Goal: Complete application form

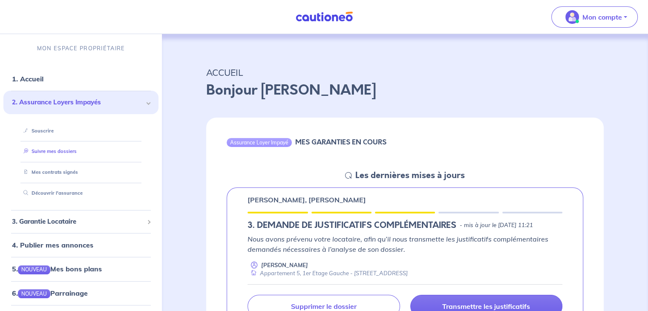
click at [63, 151] on link "Suivre mes dossiers" at bounding box center [48, 151] width 57 height 6
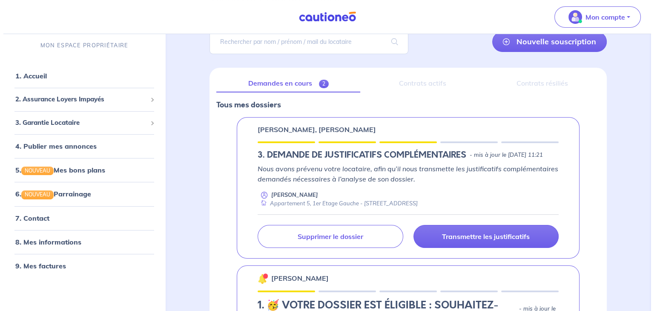
scroll to position [85, 0]
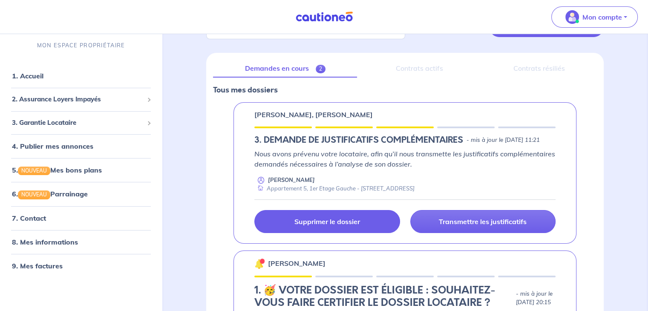
click at [363, 229] on link "Supprimer le dossier" at bounding box center [326, 221] width 145 height 23
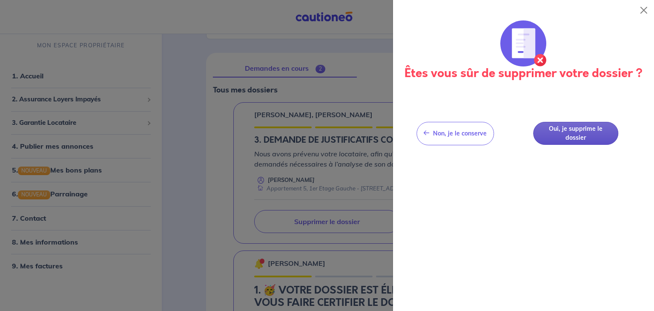
click at [581, 138] on button "Oui, je supprime le dossier" at bounding box center [575, 133] width 85 height 23
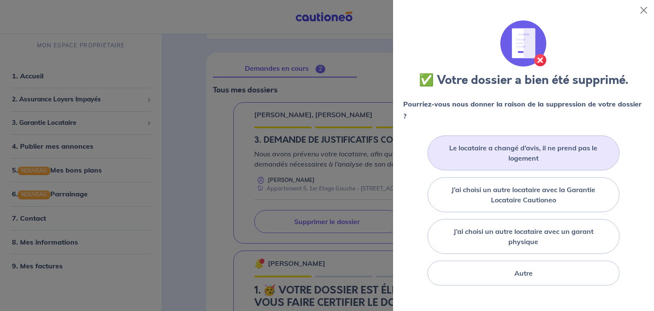
click at [539, 161] on label "Le locataire a changé d’avis, il ne prend pas le logement" at bounding box center [523, 153] width 171 height 20
click at [0, 0] on input "Le locataire a changé d’avis, il ne prend pas le logement" at bounding box center [0, 0] width 0 height 0
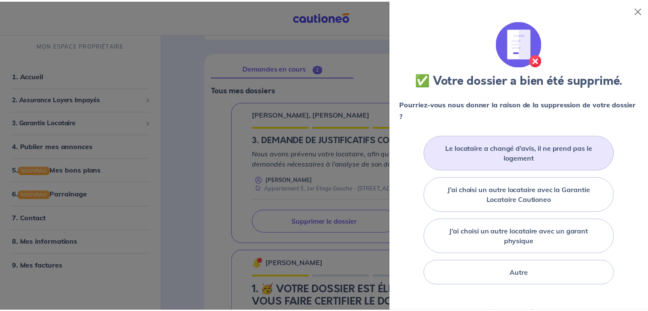
scroll to position [43, 0]
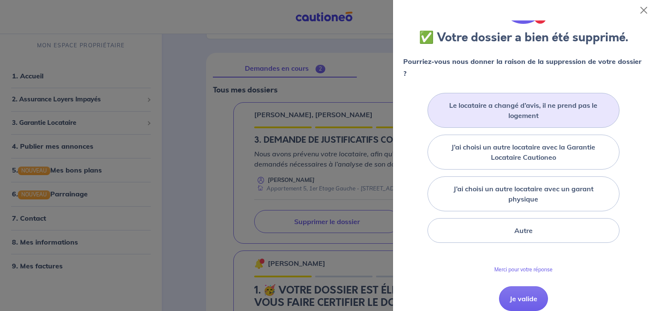
click at [531, 81] on div "Pourriez-vous nous donner la raison de la suppression de votre dossier ?" at bounding box center [523, 70] width 241 height 31
click at [516, 294] on button "Je valide" at bounding box center [523, 298] width 49 height 25
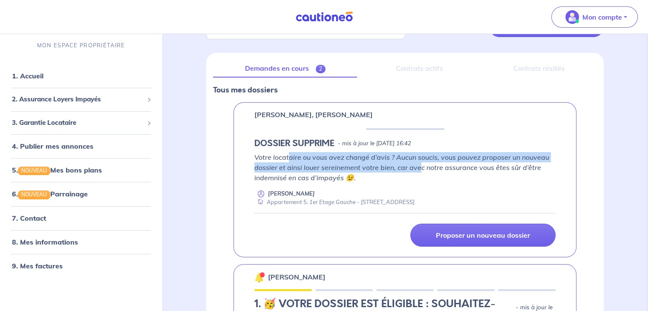
drag, startPoint x: 293, startPoint y: 157, endPoint x: 419, endPoint y: 172, distance: 126.9
click at [419, 172] on p "Votre locataire ou vous avez changé d’avis ? Aucun soucis, vous pouvez proposer…" at bounding box center [404, 167] width 301 height 31
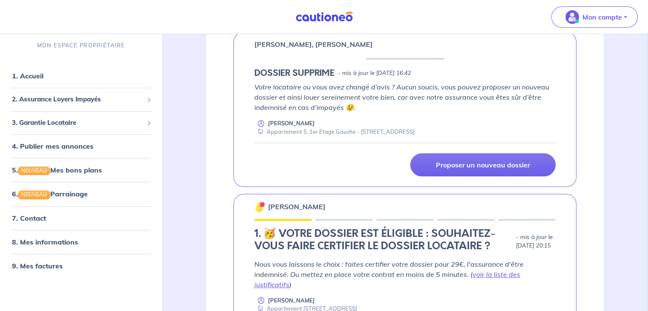
scroll to position [170, 0]
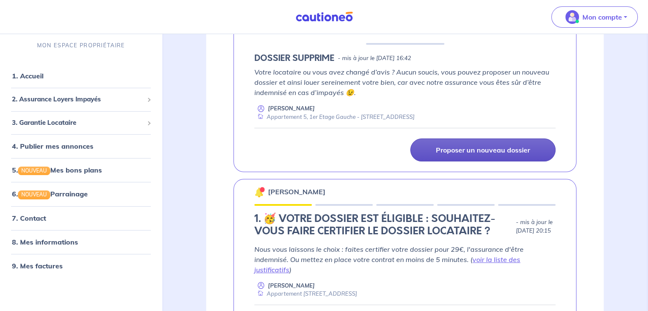
click at [470, 154] on link "Proposer un nouveau dossier" at bounding box center [482, 149] width 145 height 23
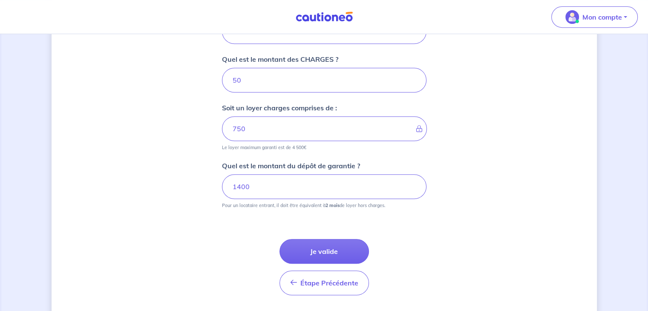
scroll to position [402, 0]
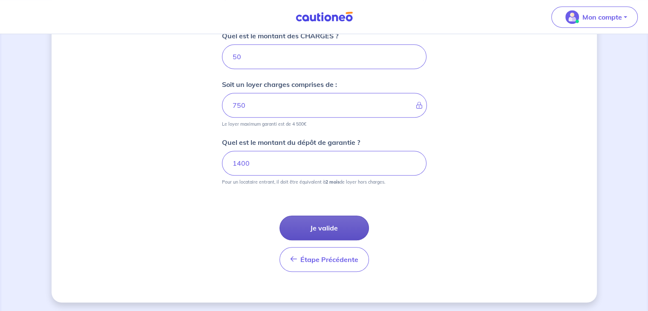
click at [327, 227] on button "Je valide" at bounding box center [323, 227] width 89 height 25
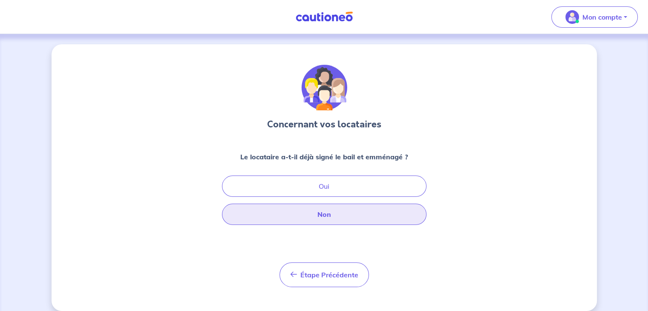
click at [330, 210] on button "Non" at bounding box center [324, 214] width 204 height 21
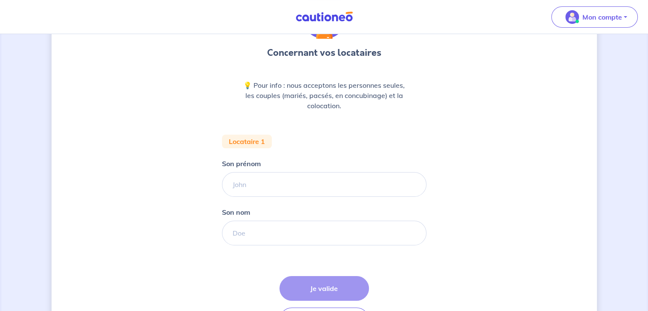
scroll to position [85, 0]
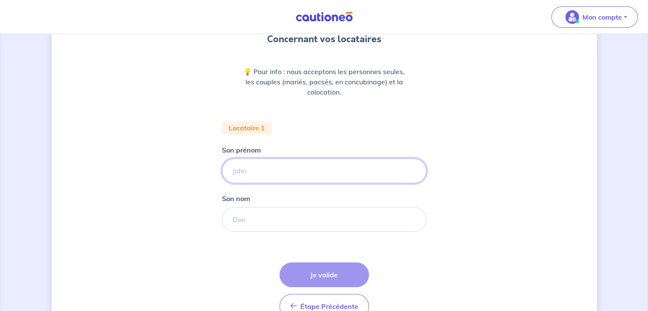
click at [295, 175] on input "Son prénom" at bounding box center [324, 170] width 204 height 25
click at [315, 172] on input "Son prénom" at bounding box center [324, 170] width 204 height 25
type input "[PERSON_NAME]"
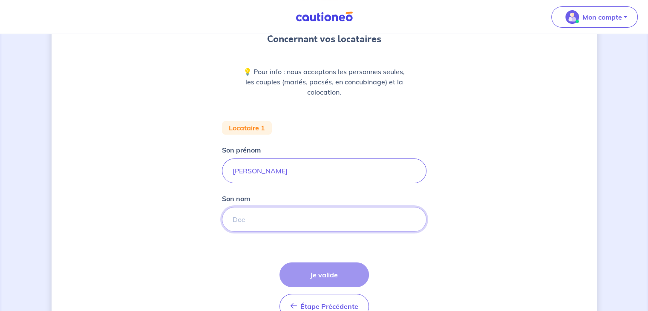
click at [238, 220] on input "Son nom" at bounding box center [324, 219] width 204 height 25
type input "BERGOUNHON"
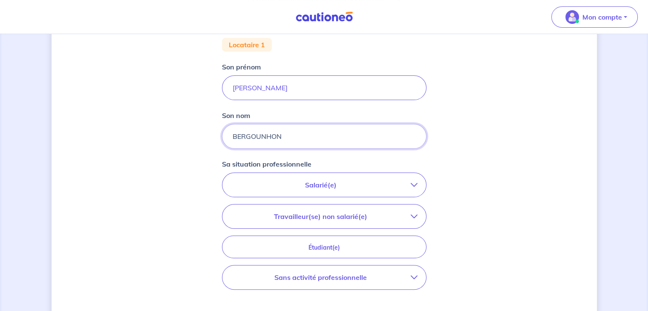
scroll to position [170, 0]
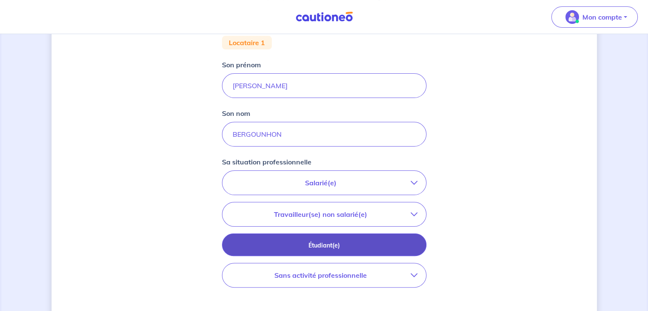
click at [336, 242] on p "Étudiant(e)" at bounding box center [323, 245] width 183 height 9
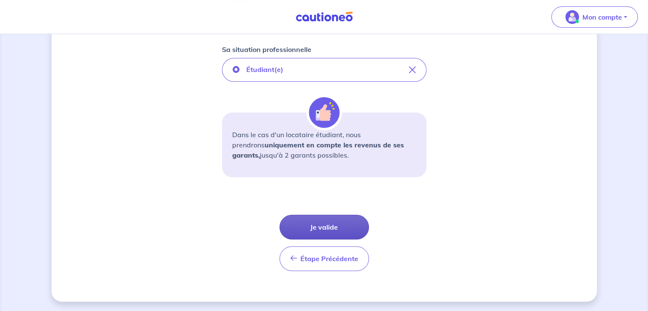
click at [327, 225] on button "Je valide" at bounding box center [323, 227] width 89 height 25
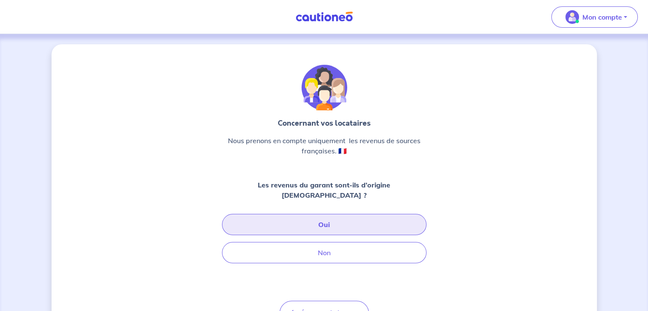
click at [318, 214] on button "Oui" at bounding box center [324, 224] width 204 height 21
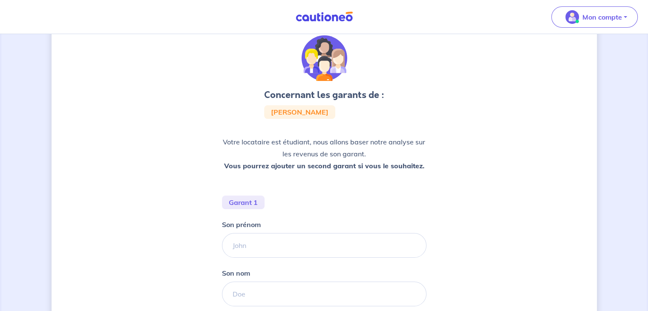
scroll to position [43, 0]
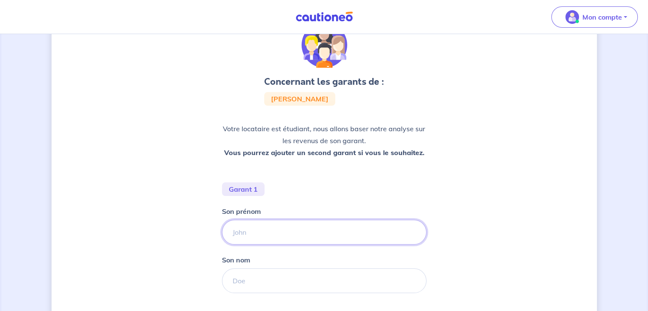
drag, startPoint x: 294, startPoint y: 222, endPoint x: 290, endPoint y: 228, distance: 7.6
click at [294, 222] on input "Son prénom" at bounding box center [324, 232] width 204 height 25
type input "[PERSON_NAME]"
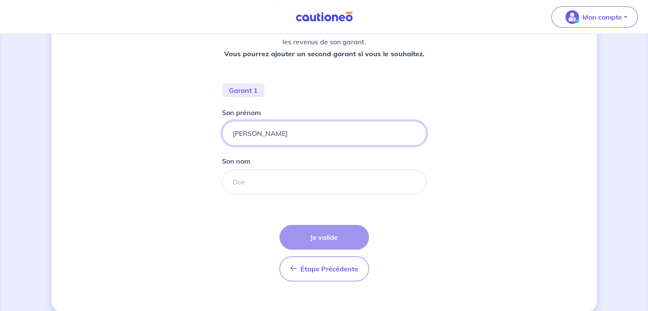
scroll to position [152, 0]
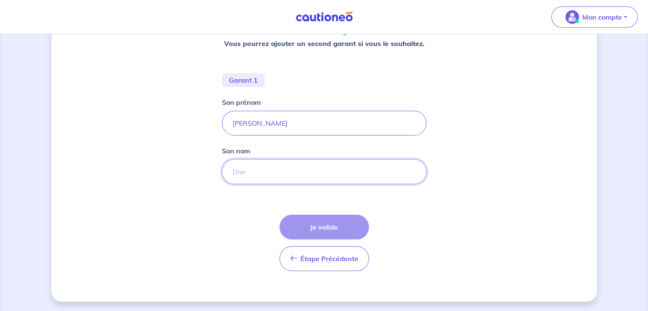
click at [247, 164] on input "Son nom" at bounding box center [324, 171] width 204 height 25
type input "TOUSTOU"
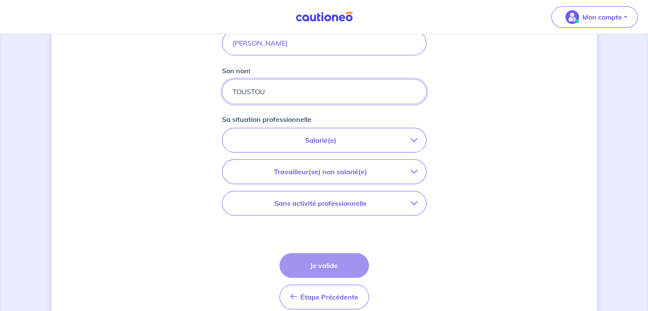
scroll to position [237, 0]
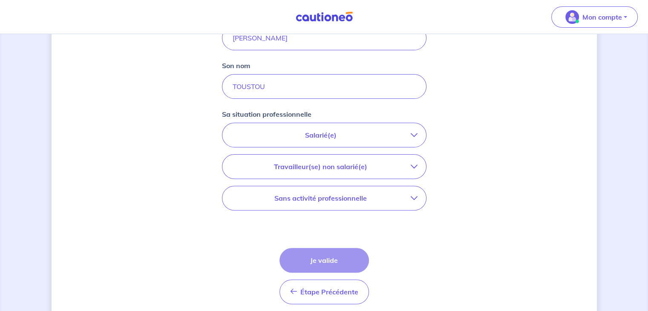
click at [322, 133] on p "Salarié(e)" at bounding box center [321, 135] width 180 height 10
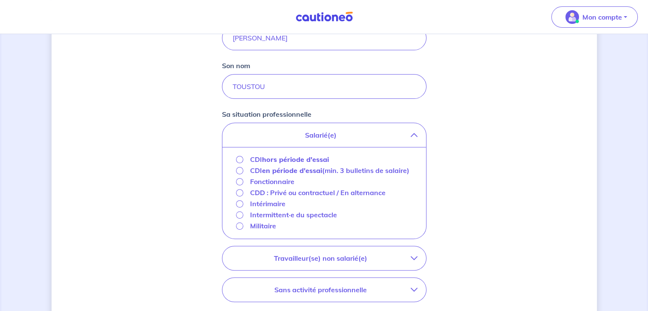
click at [266, 160] on strong "hors période d'essai" at bounding box center [295, 159] width 67 height 9
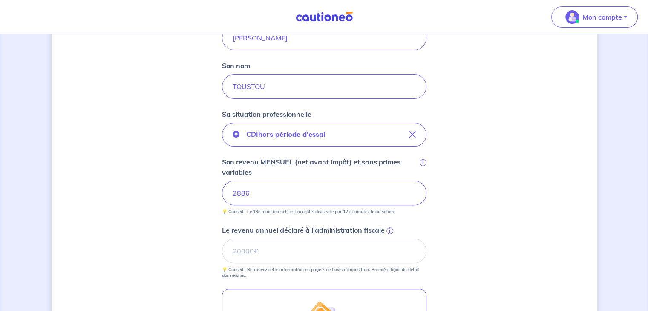
scroll to position [279, 0]
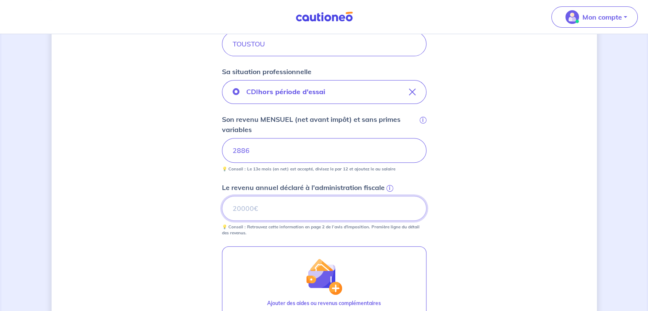
click at [297, 205] on input "Le revenu annuel déclaré à l'administration fiscale i" at bounding box center [324, 208] width 204 height 25
click at [305, 237] on form "Garant 1 Son prénom [PERSON_NAME] nom TOUSTOU Sa situation professionnelle CDI …" at bounding box center [324, 185] width 204 height 479
click at [314, 204] on input "Le revenu annuel déclaré à l'administration fiscale i" at bounding box center [324, 208] width 204 height 25
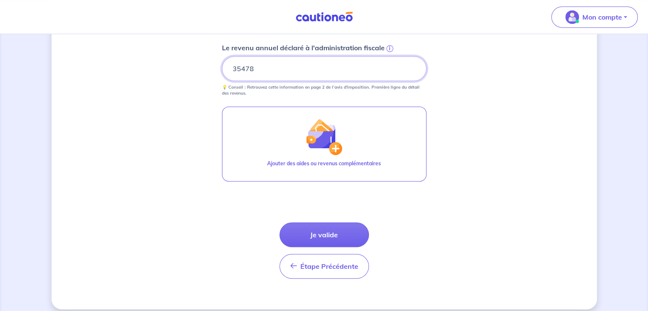
scroll to position [426, 0]
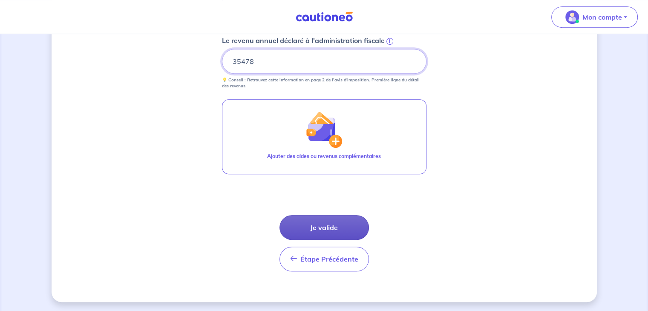
type input "35478"
click at [300, 220] on button "Je valide" at bounding box center [323, 227] width 89 height 25
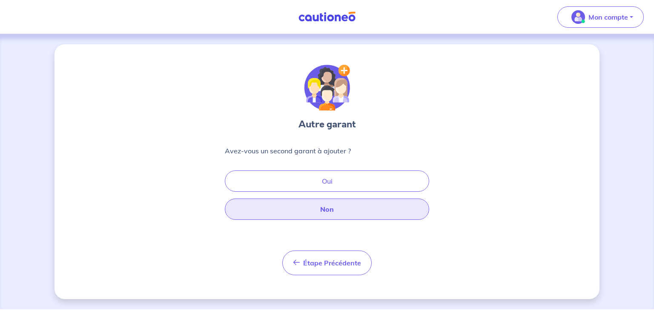
click at [310, 203] on button "Non" at bounding box center [327, 208] width 204 height 21
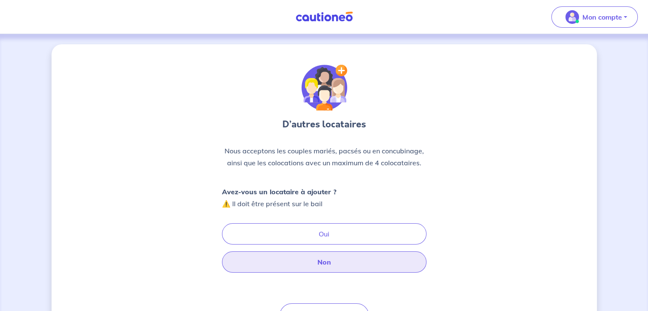
click at [300, 261] on button "Non" at bounding box center [324, 261] width 204 height 21
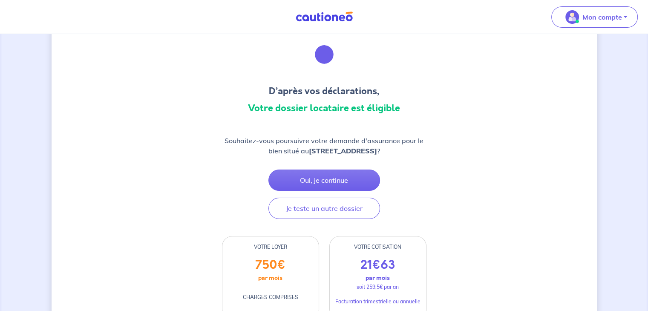
scroll to position [43, 0]
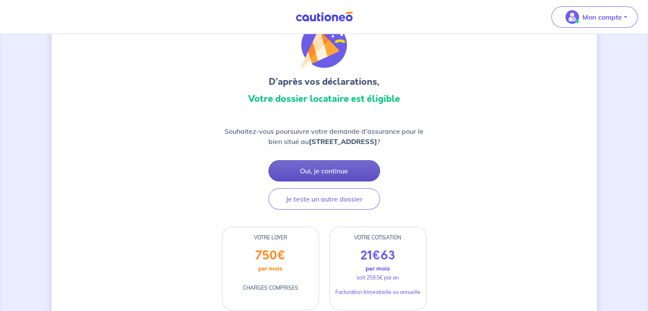
click at [335, 168] on button "Oui, je continue" at bounding box center [324, 170] width 112 height 21
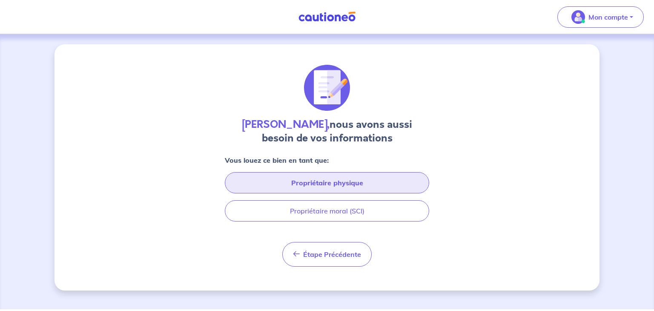
click at [332, 178] on button "Propriétaire physique" at bounding box center [327, 182] width 204 height 21
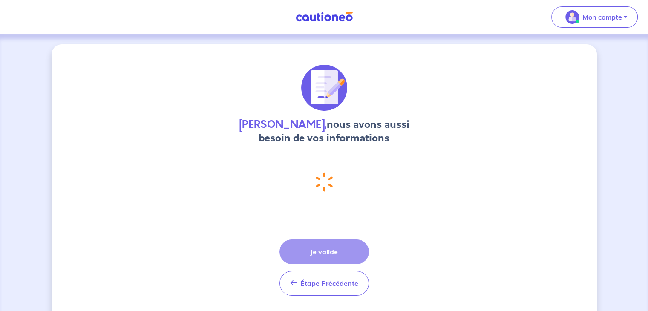
select select "FR"
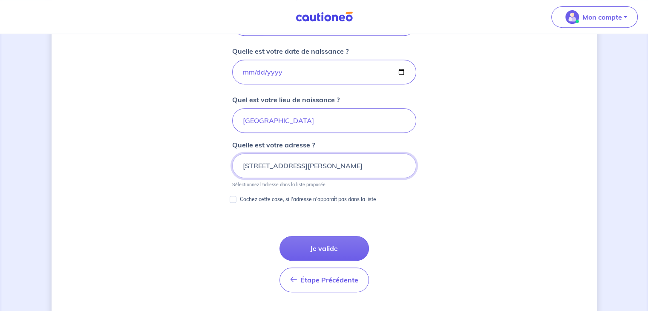
scroll to position [391, 0]
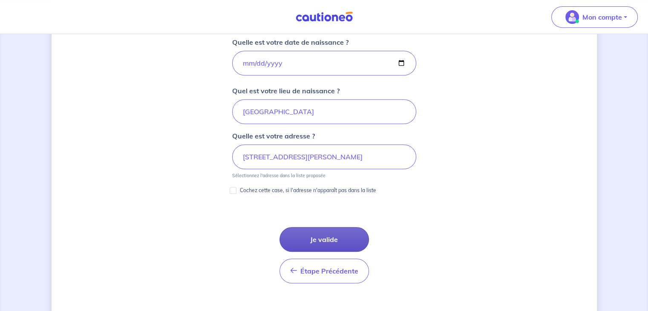
click at [318, 234] on button "Je valide" at bounding box center [323, 239] width 89 height 25
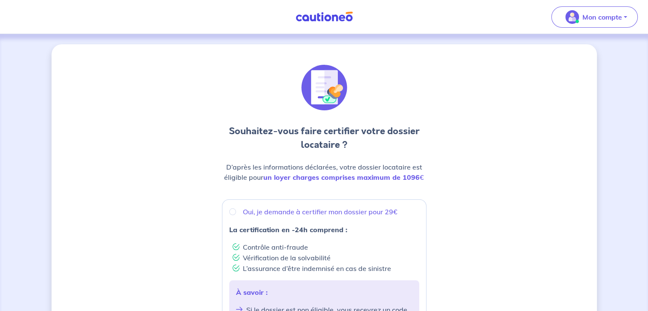
click at [334, 211] on p "Oui, je demande à certifier mon dossier pour 29€" at bounding box center [320, 211] width 155 height 10
click at [236, 211] on input "Oui, je demande à certifier mon dossier pour 29€" at bounding box center [232, 211] width 7 height 7
radio input "true"
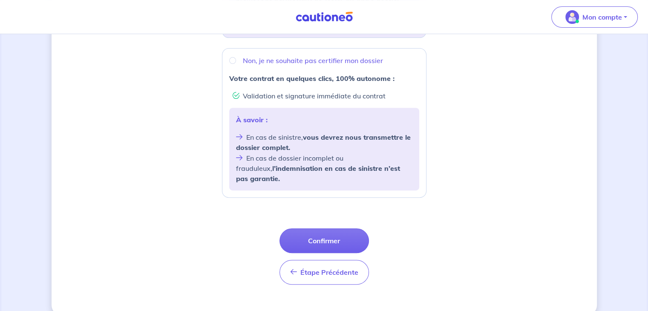
scroll to position [327, 0]
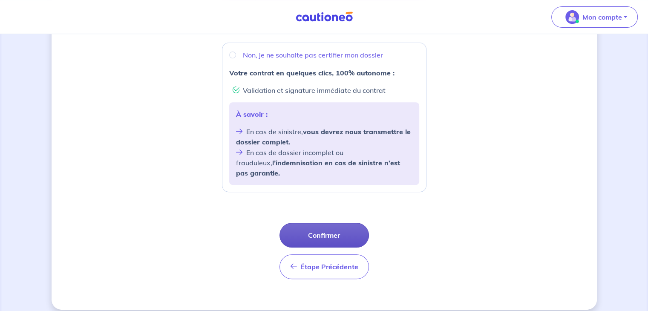
click at [315, 235] on button "Confirmer" at bounding box center [323, 235] width 89 height 25
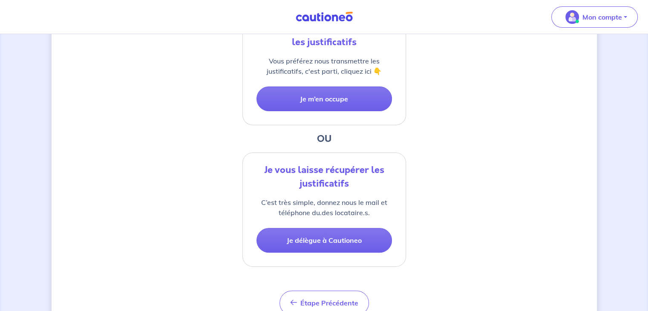
scroll to position [213, 0]
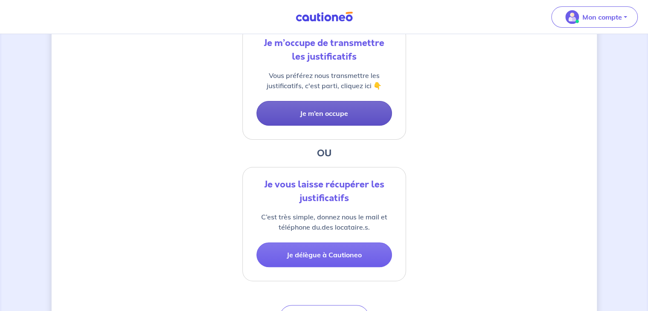
click at [346, 116] on button "Je m’en occupe" at bounding box center [323, 113] width 135 height 25
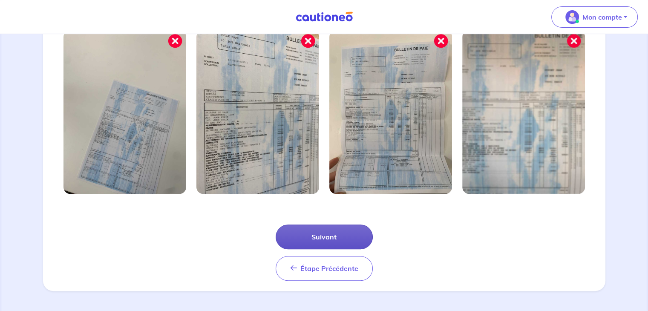
click at [318, 237] on button "Suivant" at bounding box center [323, 236] width 97 height 25
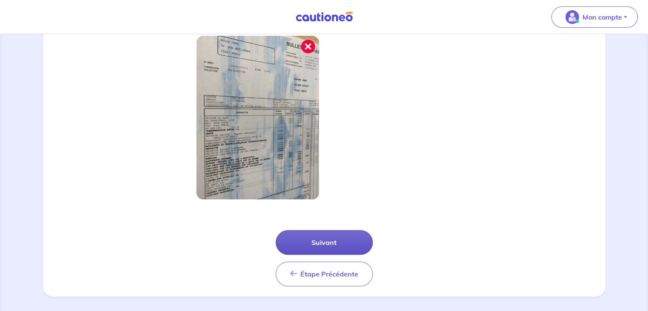
scroll to position [255, 0]
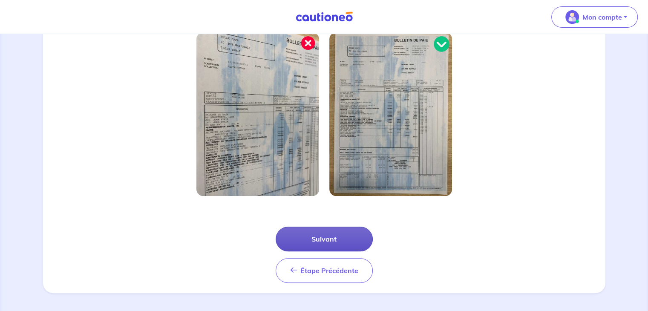
click at [318, 237] on button "Suivant" at bounding box center [323, 239] width 97 height 25
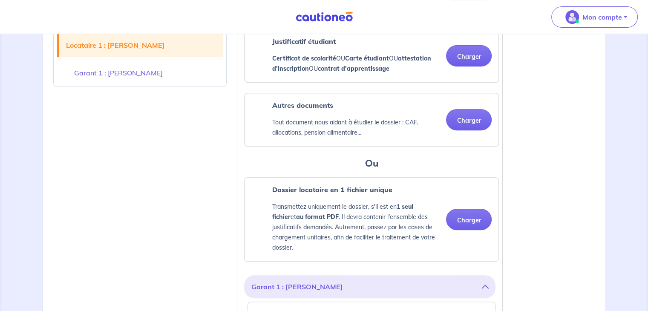
scroll to position [395, 0]
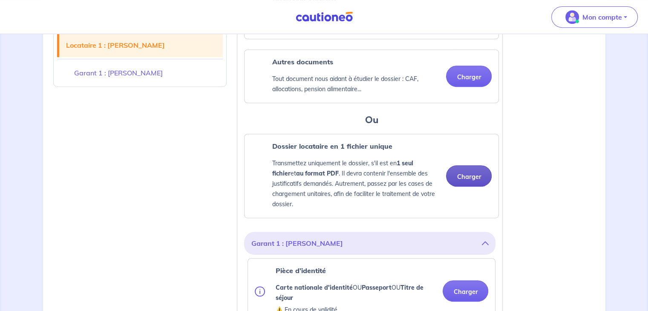
click at [462, 182] on button "Charger" at bounding box center [469, 175] width 46 height 21
click at [465, 186] on button "Charger" at bounding box center [469, 175] width 46 height 21
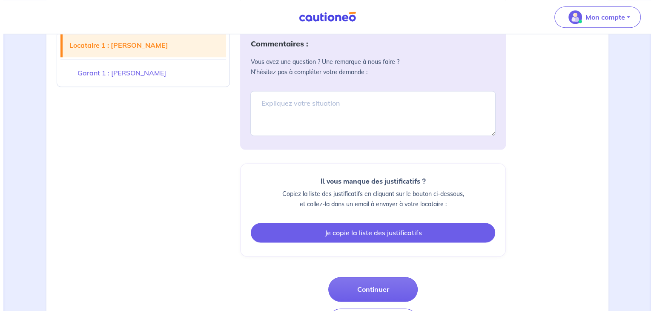
scroll to position [1193, 0]
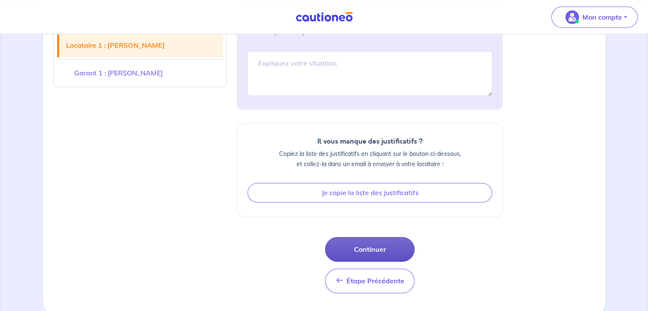
click at [349, 252] on button "Continuer" at bounding box center [369, 249] width 89 height 25
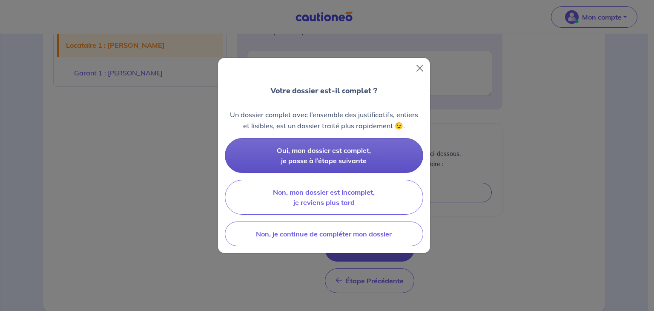
click at [321, 160] on span "Oui, mon dossier est complet, je passe à l’étape suivante" at bounding box center [324, 155] width 94 height 19
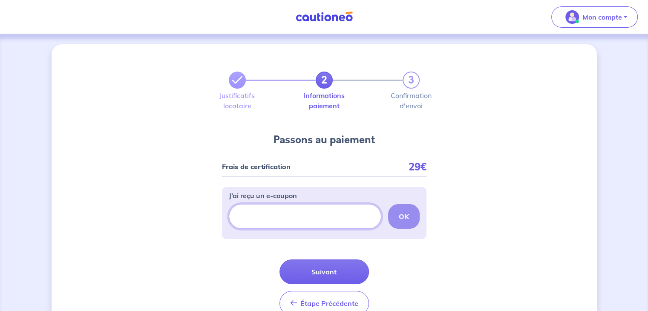
click at [324, 212] on input "J’ai reçu un e-coupon" at bounding box center [305, 216] width 152 height 25
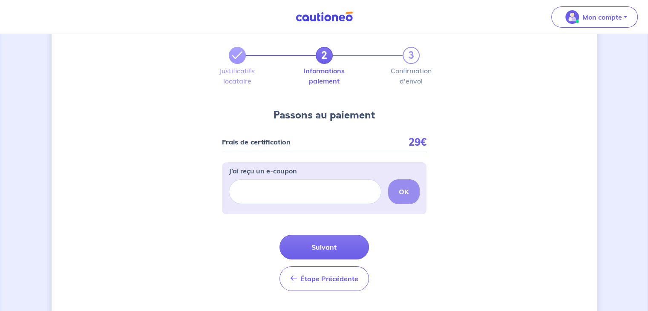
scroll to position [45, 0]
